Goal: Task Accomplishment & Management: Use online tool/utility

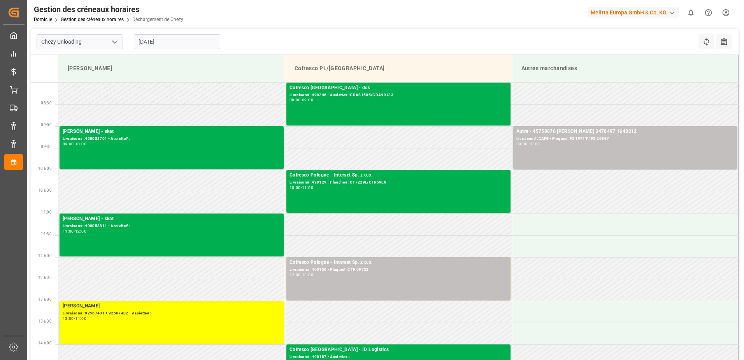
click at [638, 289] on td at bounding box center [625, 290] width 227 height 22
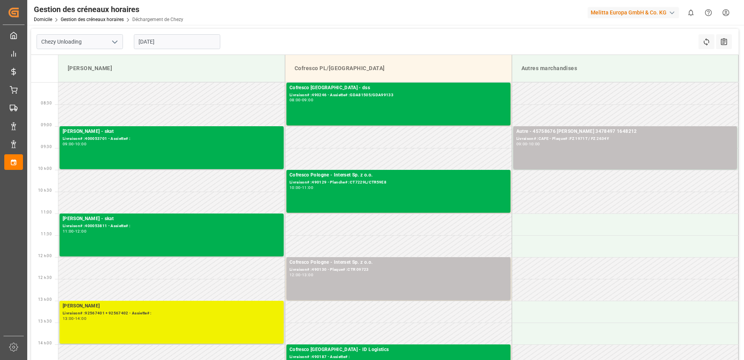
click at [181, 323] on div "[PERSON_NAME]# :92567401 + 92567402 - Assiette# : 13:00 - 14:00" at bounding box center [172, 322] width 218 height 40
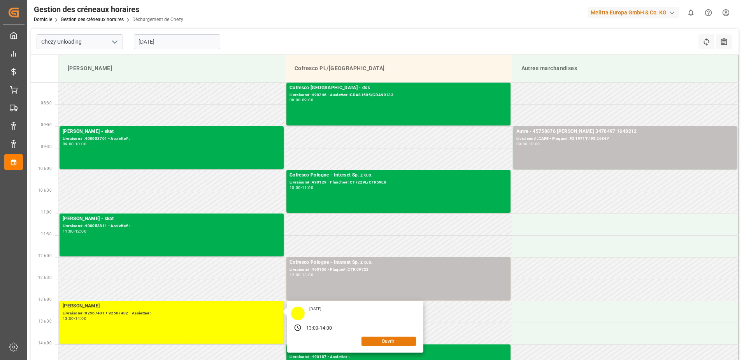
click at [388, 339] on button "Ouvrir" at bounding box center [389, 340] width 54 height 9
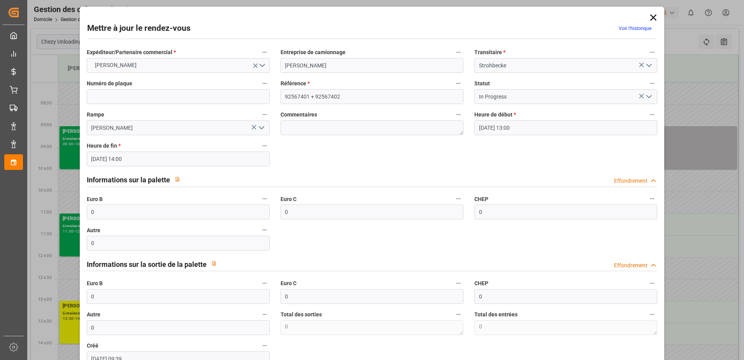
click at [646, 96] on icon "Ouvrir le menu" at bounding box center [649, 96] width 9 height 9
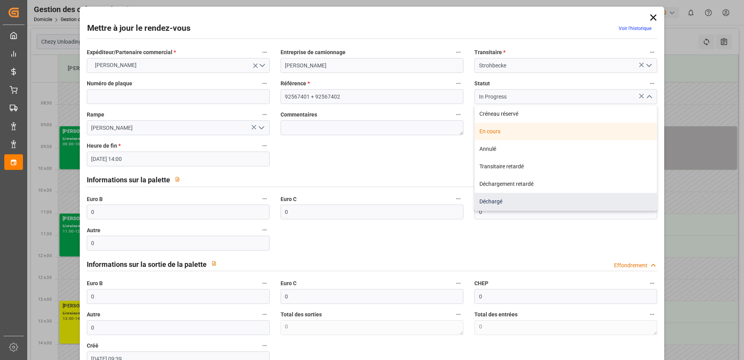
click at [562, 206] on div "Déchargé" at bounding box center [566, 202] width 182 height 18
type input "Unloaded"
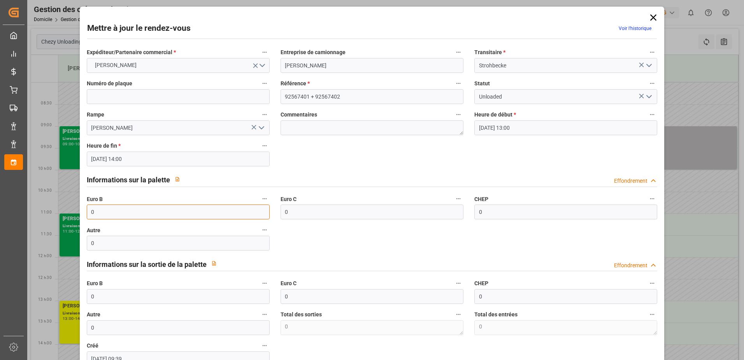
click at [119, 209] on input "0" at bounding box center [178, 211] width 183 height 15
type input "66"
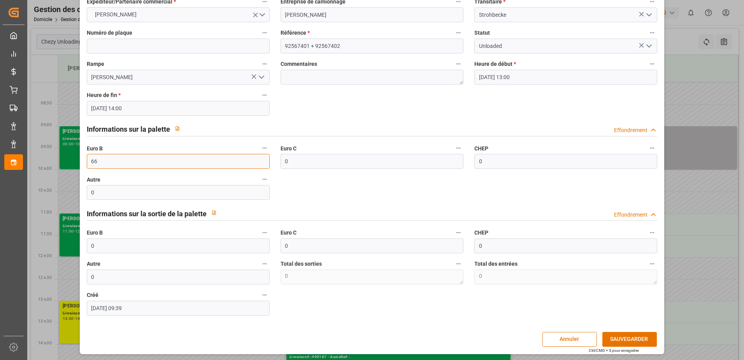
scroll to position [51, 0]
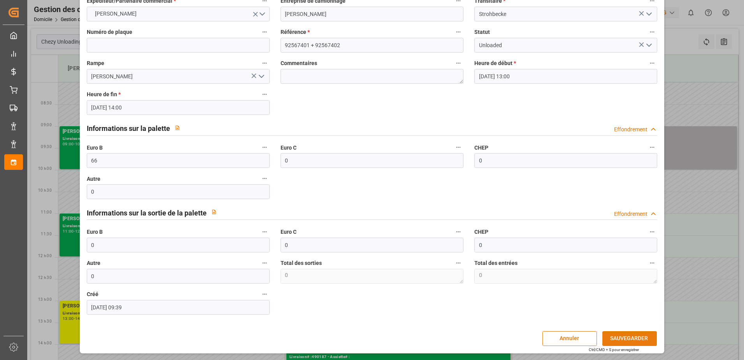
click at [627, 337] on button "SAUVEGARDER" at bounding box center [630, 338] width 54 height 15
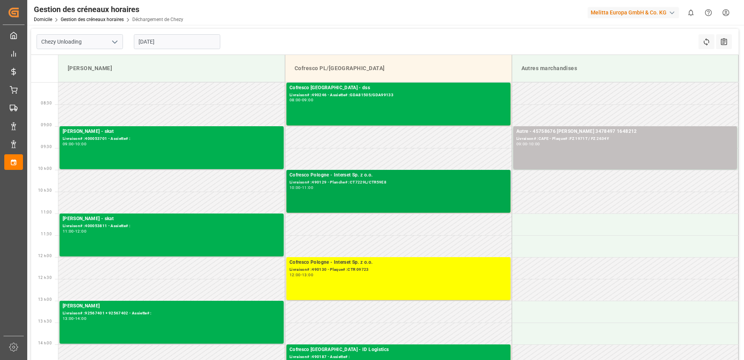
scroll to position [39, 0]
